Goal: Information Seeking & Learning: Learn about a topic

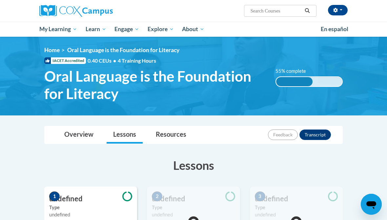
click at [0, 0] on span "My Course Progress" at bounding box center [0, 0] width 0 height 0
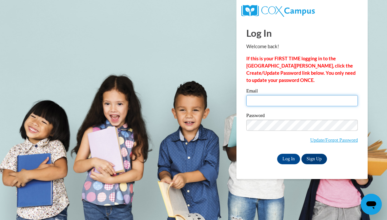
type input "[EMAIL_ADDRESS][DOMAIN_NAME]"
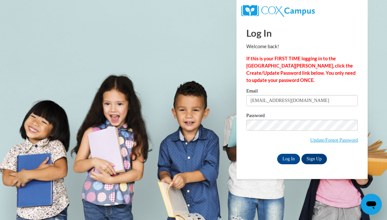
click at [280, 159] on input "Log In" at bounding box center [288, 159] width 23 height 10
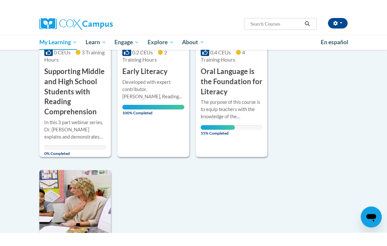
scroll to position [146, 0]
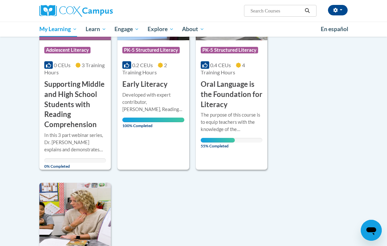
click at [217, 107] on h3 "Oral Language is the Foundation for Literacy" at bounding box center [232, 94] width 62 height 30
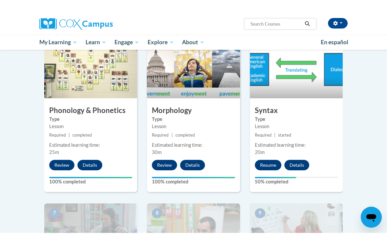
scroll to position [332, 0]
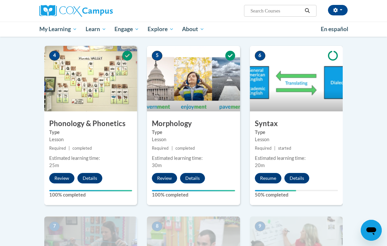
click at [260, 180] on button "Resume" at bounding box center [268, 178] width 27 height 10
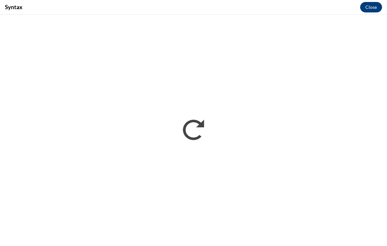
scroll to position [0, 0]
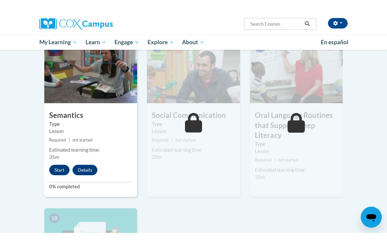
scroll to position [499, 0]
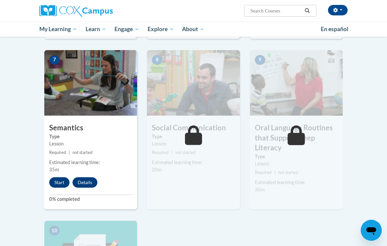
click at [61, 178] on button "Start" at bounding box center [59, 182] width 20 height 10
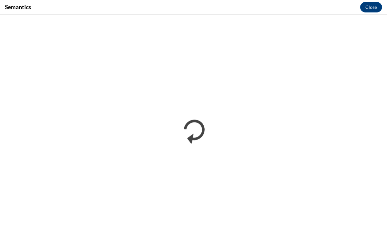
scroll to position [0, 0]
